Goal: Information Seeking & Learning: Learn about a topic

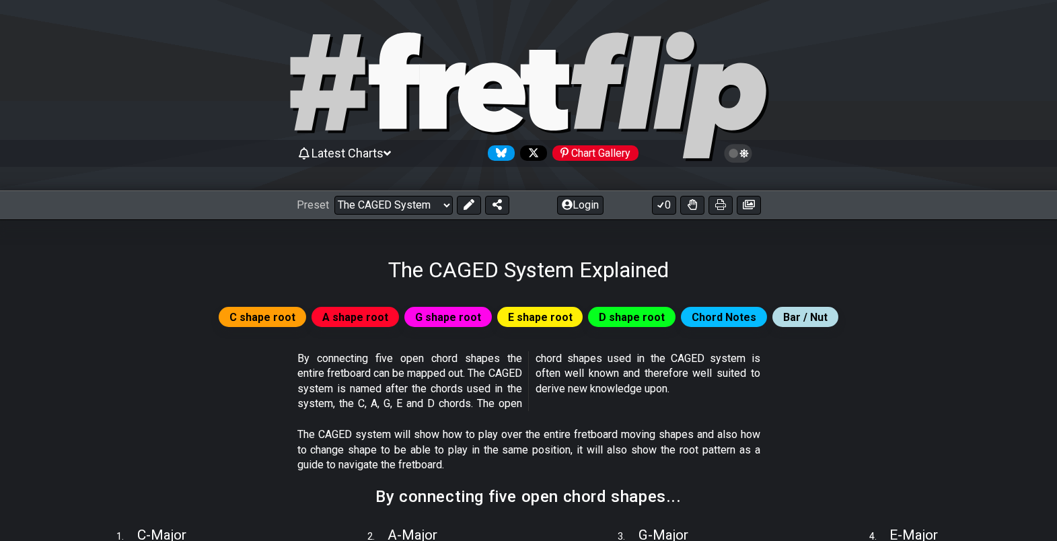
select select "/the-caged-system"
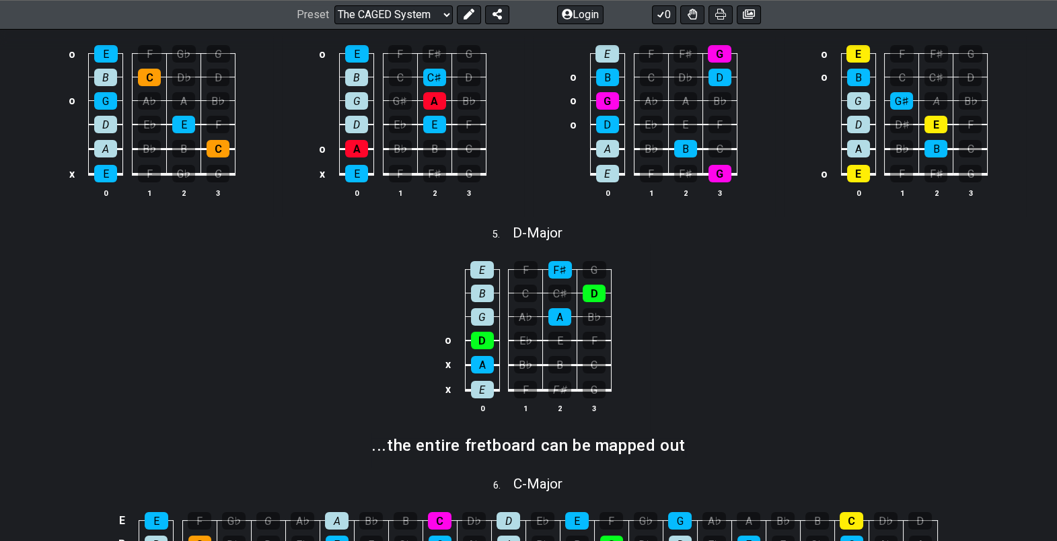
scroll to position [517, 0]
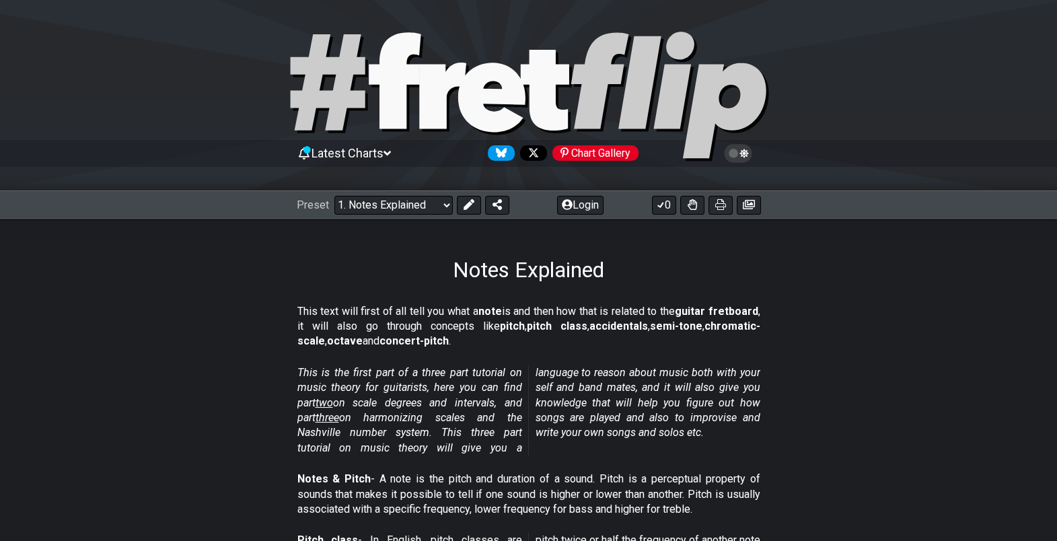
click at [332, 400] on span "two" at bounding box center [323, 402] width 17 height 13
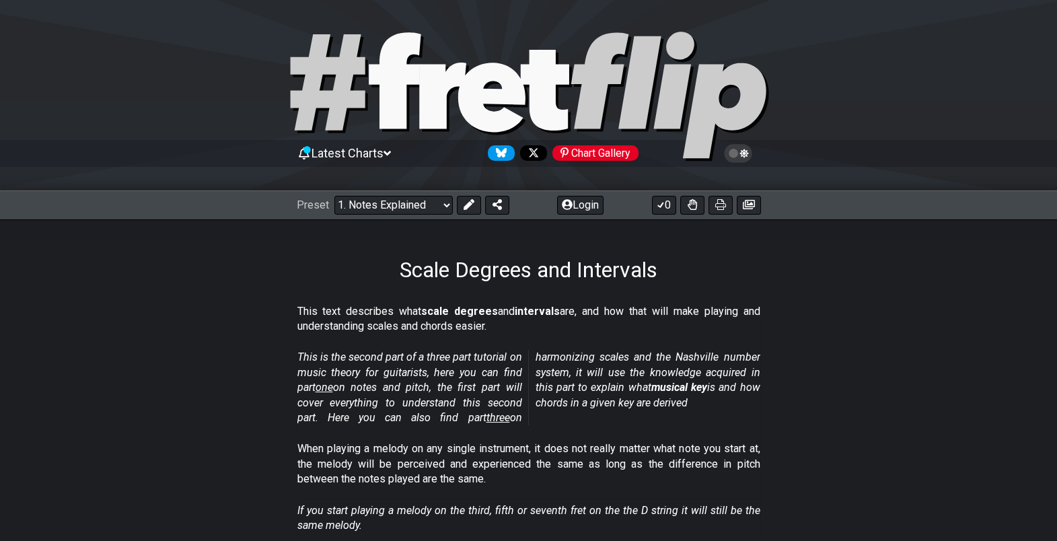
select select "/scale-degrees-and-intervals"
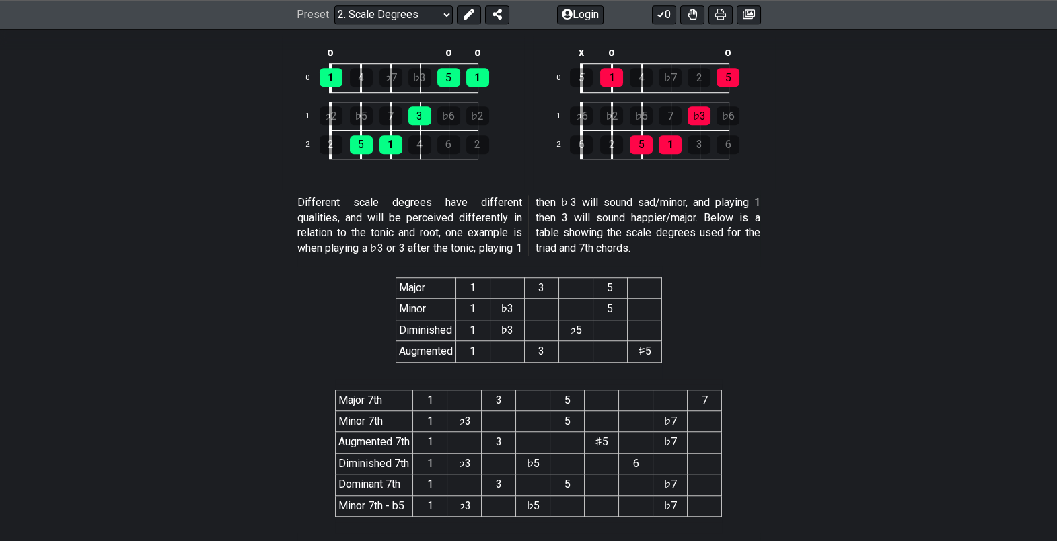
scroll to position [2424, 0]
